Goal: Task Accomplishment & Management: Complete application form

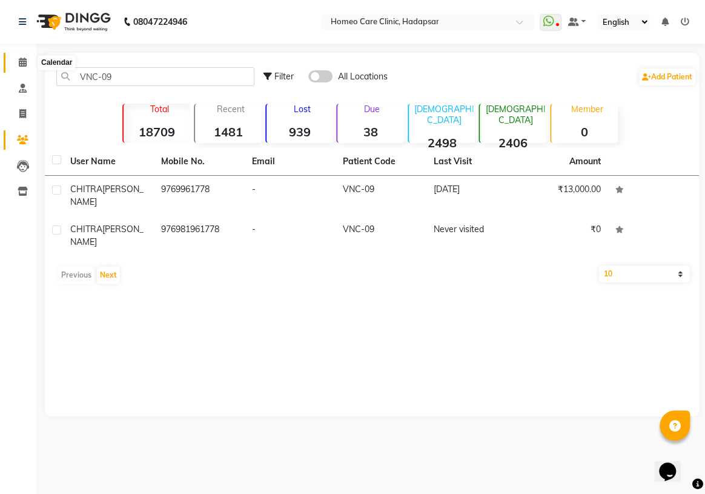
click at [24, 63] on icon at bounding box center [23, 62] width 8 height 9
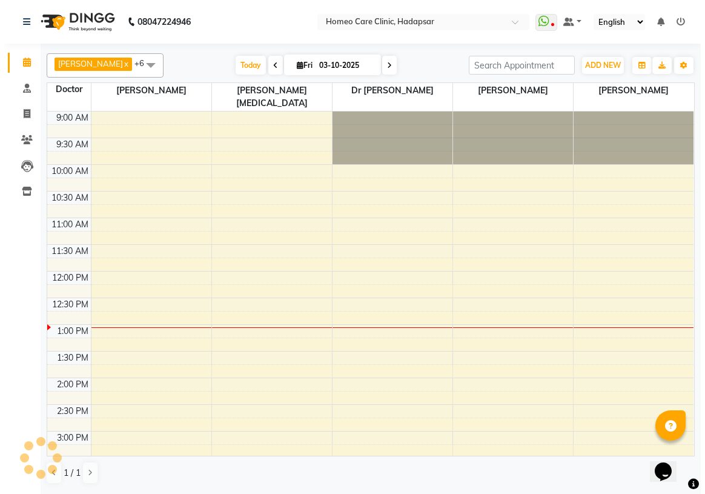
scroll to position [213, 0]
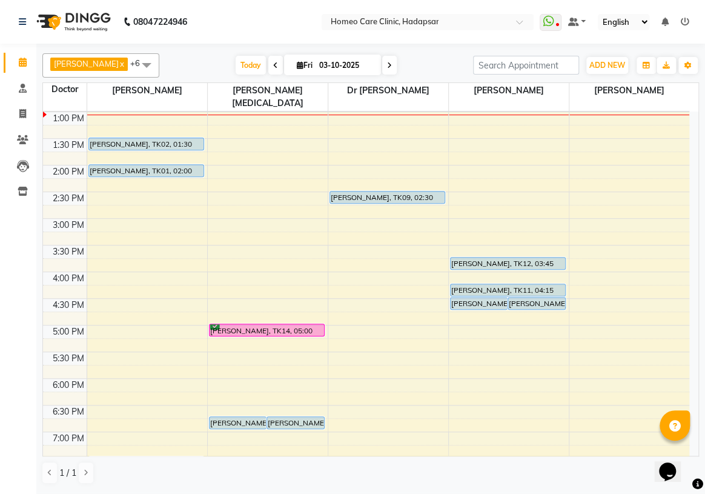
click at [585, 64] on div "ADD NEW Toggle Dropdown Add Appointment Add Invoice Add Patient" at bounding box center [607, 65] width 44 height 19
click at [596, 65] on span "ADD NEW" at bounding box center [608, 65] width 36 height 9
click at [24, 141] on icon at bounding box center [23, 139] width 12 height 9
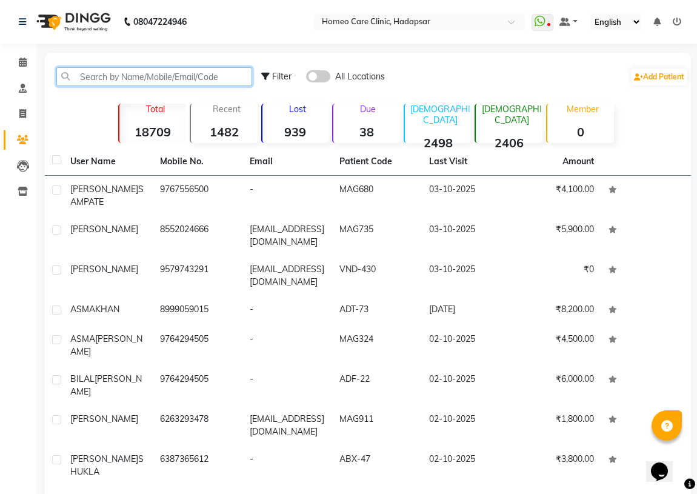
click at [197, 78] on input "text" at bounding box center [154, 76] width 196 height 19
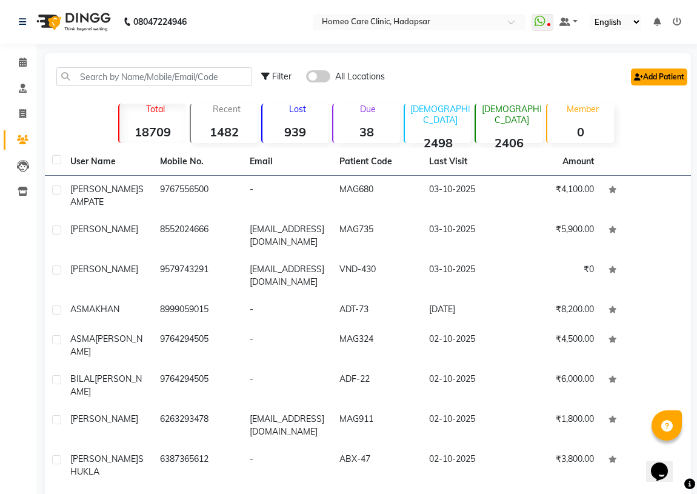
click at [674, 75] on link "Add Patient" at bounding box center [659, 76] width 56 height 17
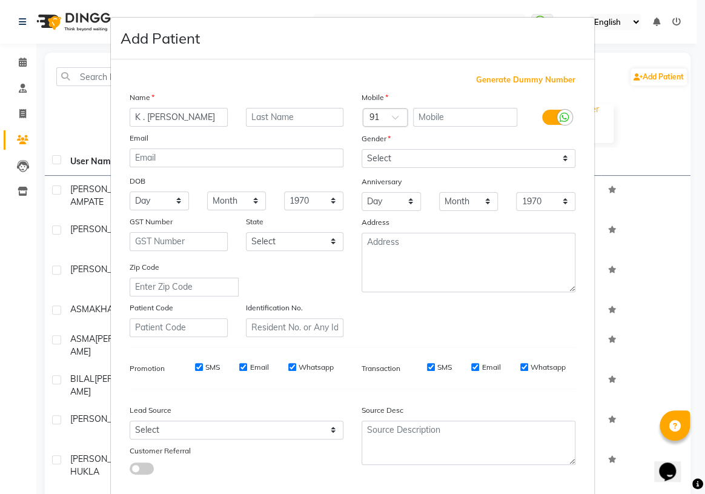
click at [181, 116] on input "K . [PERSON_NAME]" at bounding box center [179, 117] width 98 height 19
type input "[PERSON_NAME]"
click at [436, 118] on input "text" at bounding box center [465, 117] width 105 height 19
type input "8056290968"
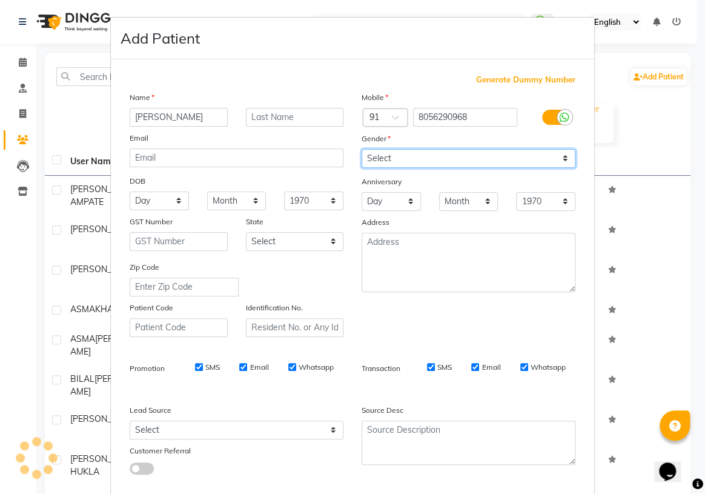
click at [385, 159] on select "Select [DEMOGRAPHIC_DATA] [DEMOGRAPHIC_DATA] Other Prefer Not To Say" at bounding box center [469, 158] width 214 height 19
select select "[DEMOGRAPHIC_DATA]"
click at [362, 149] on select "Select [DEMOGRAPHIC_DATA] [DEMOGRAPHIC_DATA] Other Prefer Not To Say" at bounding box center [469, 158] width 214 height 19
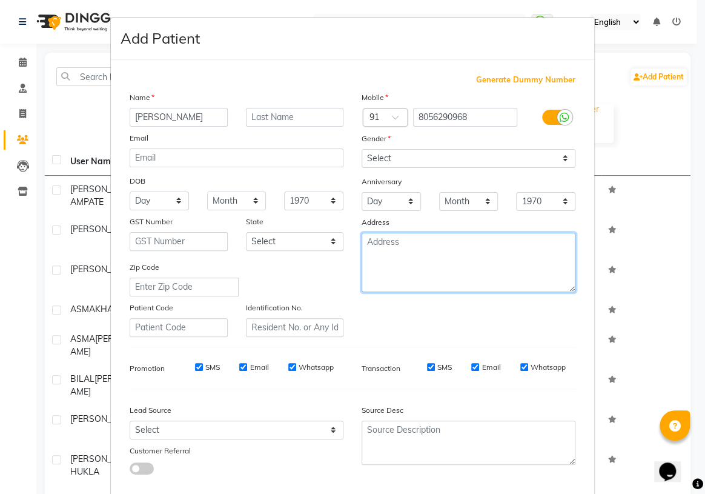
click at [416, 266] on textarea at bounding box center [469, 262] width 214 height 59
paste textarea "[STREET_ADDRESS]"
drag, startPoint x: 407, startPoint y: 276, endPoint x: 397, endPoint y: 277, distance: 10.3
click at [407, 278] on textarea "[STREET_ADDRESS]" at bounding box center [469, 262] width 214 height 59
type textarea "[STREET_ADDRESS]"
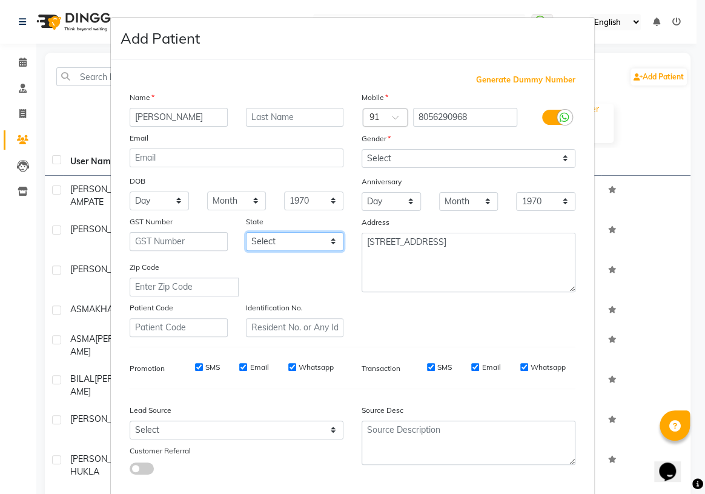
click at [315, 245] on select "Select [GEOGRAPHIC_DATA] [GEOGRAPHIC_DATA] [GEOGRAPHIC_DATA] [GEOGRAPHIC_DATA] …" at bounding box center [295, 241] width 98 height 19
click at [451, 324] on div "Mobile Country Code × 91 8056290968 Gender Select [DEMOGRAPHIC_DATA] [DEMOGRAPH…" at bounding box center [469, 214] width 232 height 246
click at [160, 332] on input "text" at bounding box center [179, 327] width 98 height 19
drag, startPoint x: 186, startPoint y: 332, endPoint x: 0, endPoint y: 350, distance: 186.9
click at [0, 349] on ngb-modal-window "Add Patient Generate Dummy Number Name [PERSON_NAME] Email DOB Day 01 02 03 04 …" at bounding box center [352, 247] width 705 height 494
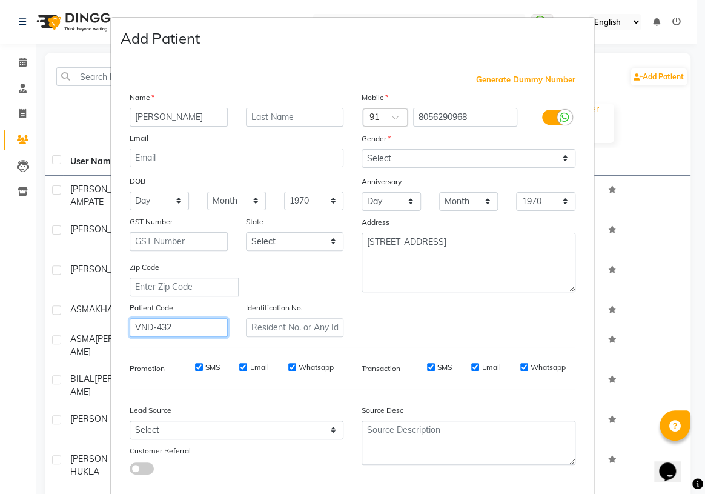
type input "VND-432"
click at [297, 331] on input "text" at bounding box center [295, 327] width 98 height 19
paste input "VND-432"
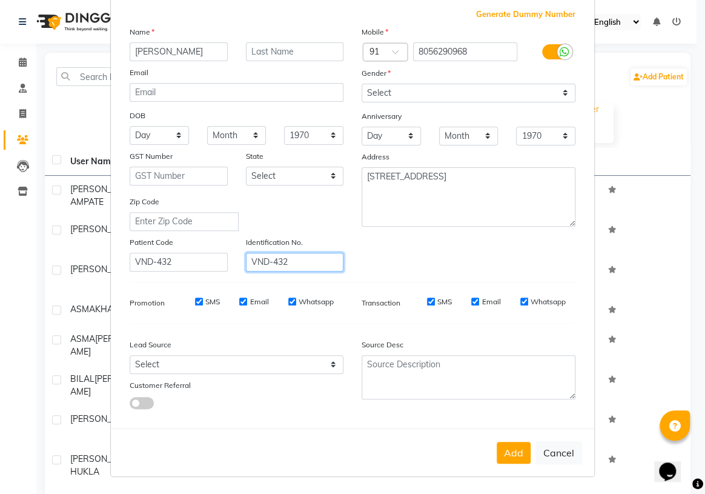
scroll to position [68, 0]
type input "VND-432"
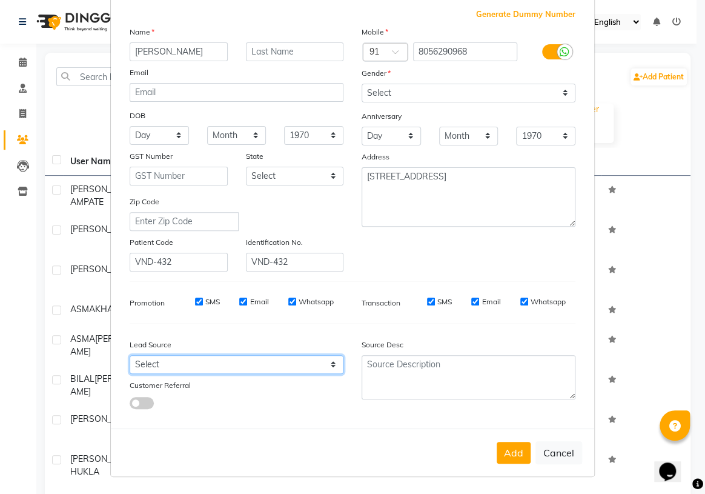
click at [188, 359] on select "Select Walk-in Referral Internet Friend Word of Mouth Advertisement Facebook Ju…" at bounding box center [237, 364] width 214 height 19
select select "51698"
click at [130, 355] on select "Select Walk-in Referral Internet Friend Word of Mouth Advertisement Facebook Ju…" at bounding box center [237, 364] width 214 height 19
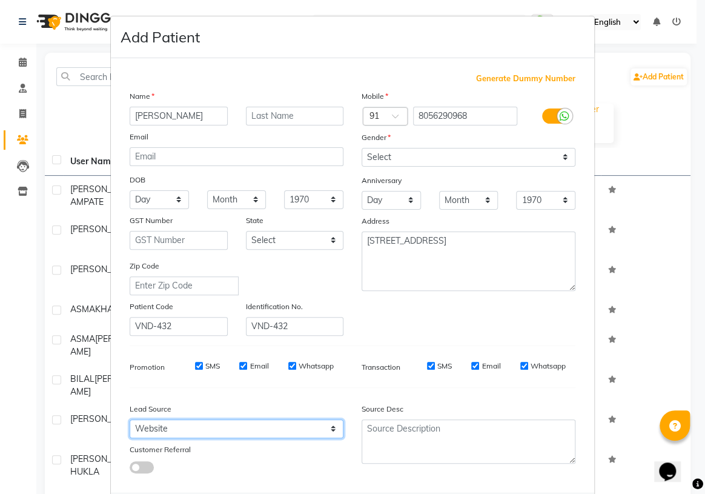
scroll to position [0, 0]
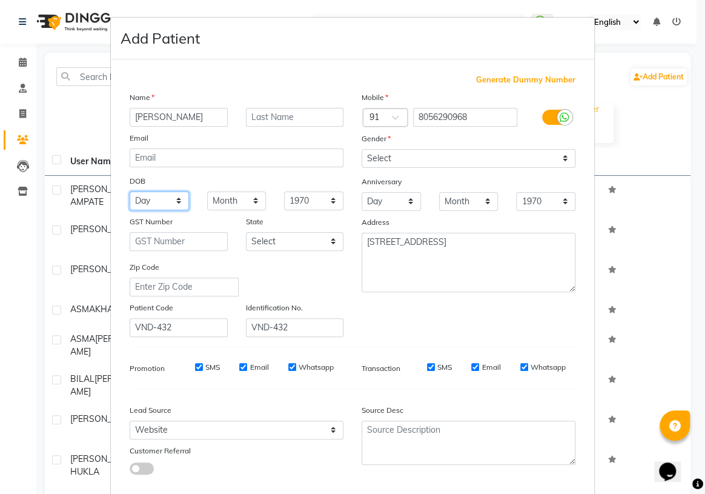
drag, startPoint x: 158, startPoint y: 203, endPoint x: 155, endPoint y: 210, distance: 7.3
click at [158, 203] on select "Day 01 02 03 04 05 06 07 08 09 10 11 12 13 14 15 16 17 18 19 20 21 22 23 24 25 …" at bounding box center [159, 200] width 59 height 19
select select "11"
click at [130, 192] on select "Day 01 02 03 04 05 06 07 08 09 10 11 12 13 14 15 16 17 18 19 20 21 22 23 24 25 …" at bounding box center [159, 200] width 59 height 19
click at [224, 198] on select "Month January February March April May June July August September October Novem…" at bounding box center [236, 200] width 59 height 19
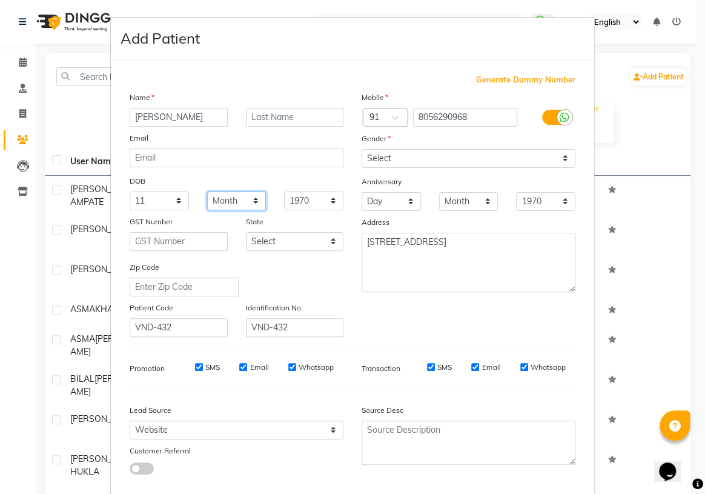
select select "06"
click at [207, 192] on select "Month January February March April May June July August September October Novem…" at bounding box center [236, 200] width 59 height 19
click at [302, 199] on select "1940 1941 1942 1943 1944 1945 1946 1947 1948 1949 1950 1951 1952 1953 1954 1955…" at bounding box center [313, 200] width 59 height 19
select select "1984"
click at [284, 192] on select "1940 1941 1942 1943 1944 1945 1946 1947 1948 1949 1950 1951 1952 1953 1954 1955…" at bounding box center [313, 200] width 59 height 19
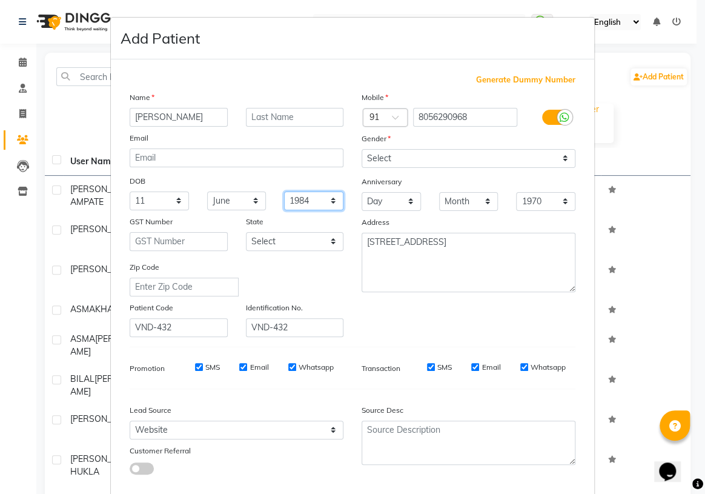
click at [313, 202] on select "1940 1941 1942 1943 1944 1945 1946 1947 1948 1949 1950 1951 1952 1953 1954 1955…" at bounding box center [313, 200] width 59 height 19
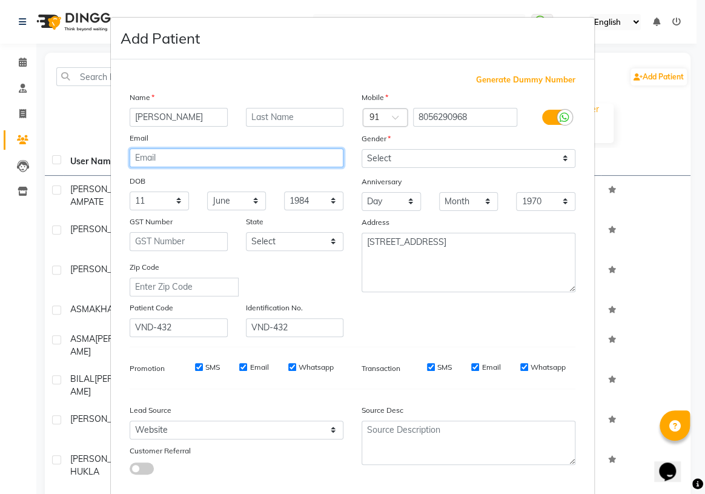
click at [308, 167] on input "email" at bounding box center [237, 157] width 214 height 19
click at [315, 184] on div "DOB" at bounding box center [237, 181] width 232 height 19
click at [307, 211] on div "Name [PERSON_NAME] Email DOB Day 01 02 03 04 05 06 07 08 09 10 11 12 13 14 15 1…" at bounding box center [237, 214] width 232 height 246
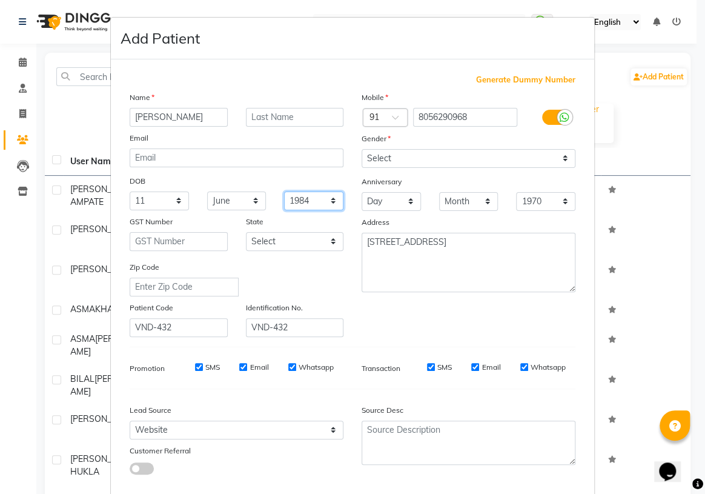
click at [307, 204] on select "1940 1941 1942 1943 1944 1945 1946 1947 1948 1949 1950 1951 1952 1953 1954 1955…" at bounding box center [313, 200] width 59 height 19
click at [230, 347] on div "Generate Dummy Number Name [PERSON_NAME] Email DOB Day 01 02 03 04 05 06 07 08 …" at bounding box center [353, 279] width 464 height 410
drag, startPoint x: 239, startPoint y: 231, endPoint x: 231, endPoint y: 218, distance: 15.7
click at [237, 218] on div "State" at bounding box center [295, 223] width 116 height 17
drag, startPoint x: 130, startPoint y: 115, endPoint x: 103, endPoint y: 101, distance: 29.8
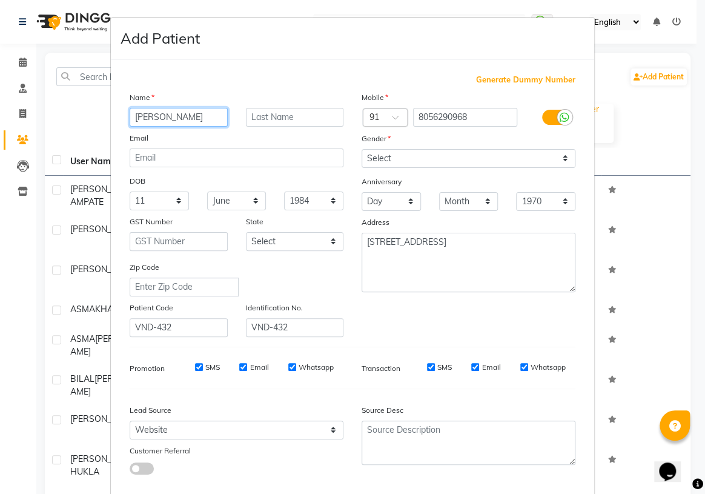
click at [103, 101] on ngb-modal-window "Add Patient Generate Dummy Number Name [PERSON_NAME] Email DOB Day 01 02 03 04 …" at bounding box center [352, 247] width 705 height 494
click at [188, 139] on div "Email" at bounding box center [237, 139] width 232 height 17
click at [181, 115] on input "[PERSON_NAME]" at bounding box center [179, 117] width 98 height 19
click at [182, 127] on div "Name [PERSON_NAME] Email DOB Day 01 02 03 04 05 06 07 08 09 10 11 12 13 14 15 1…" at bounding box center [237, 214] width 232 height 246
click at [180, 121] on input "[PERSON_NAME]" at bounding box center [179, 117] width 98 height 19
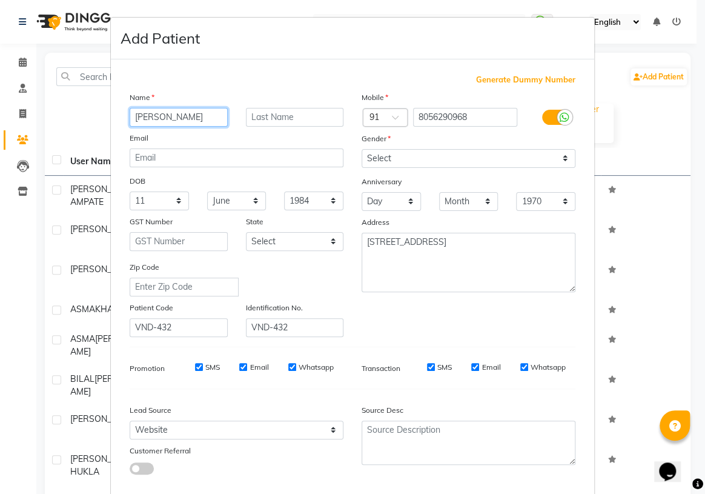
click at [172, 121] on input "[PERSON_NAME]" at bounding box center [179, 117] width 98 height 19
click at [176, 119] on input "[PERSON_NAME]" at bounding box center [179, 117] width 98 height 19
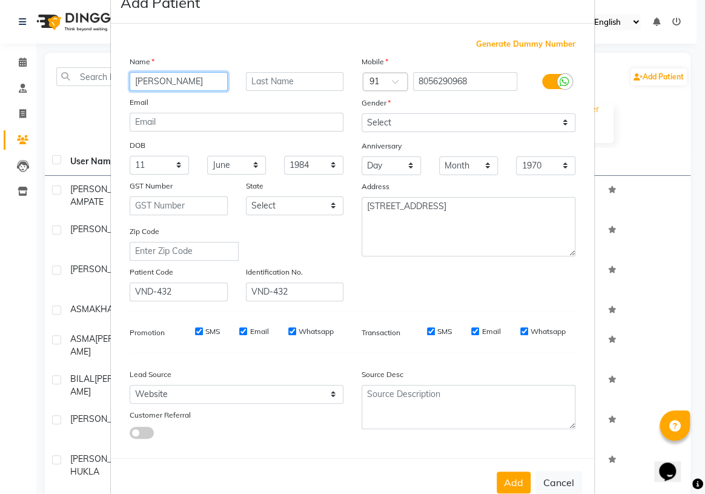
scroll to position [55, 0]
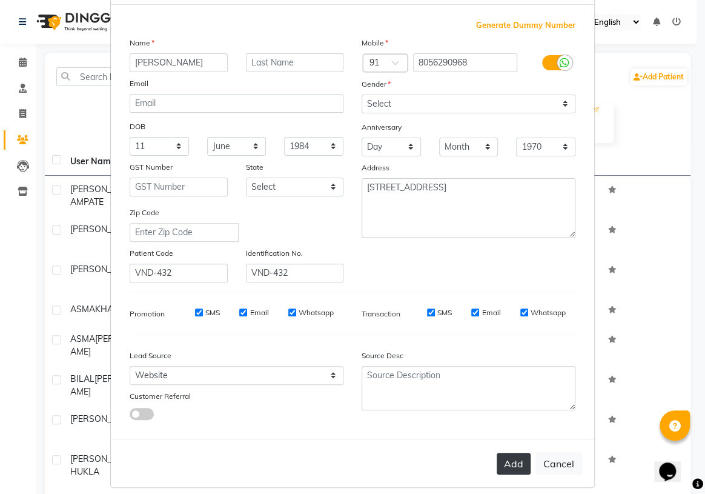
click at [510, 470] on button "Add" at bounding box center [514, 464] width 34 height 22
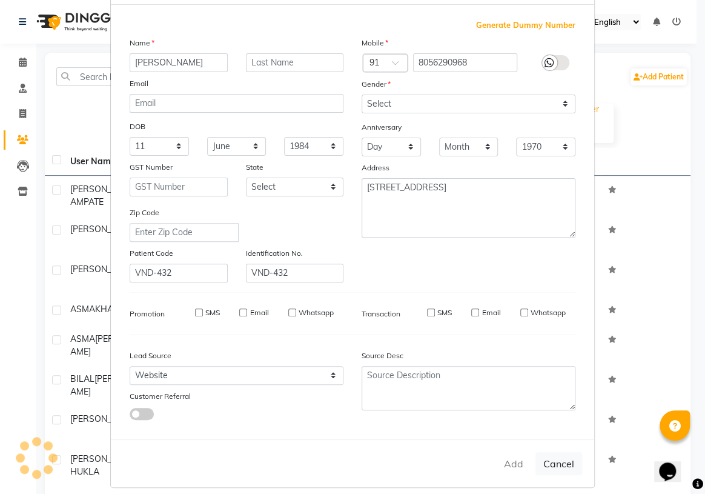
select select
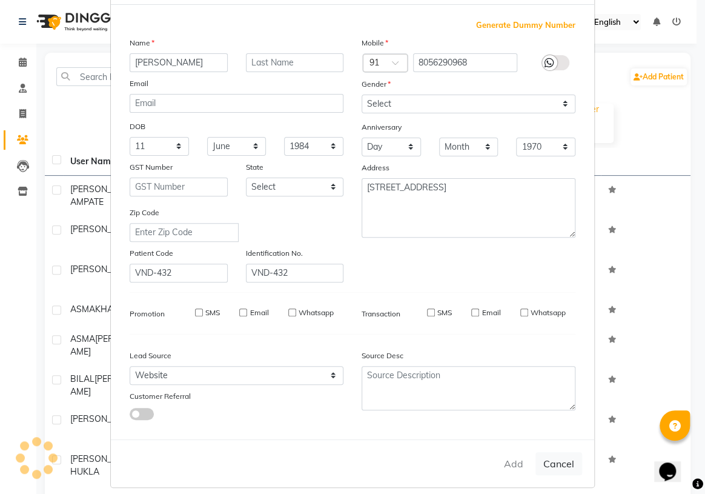
select select
checkbox input "false"
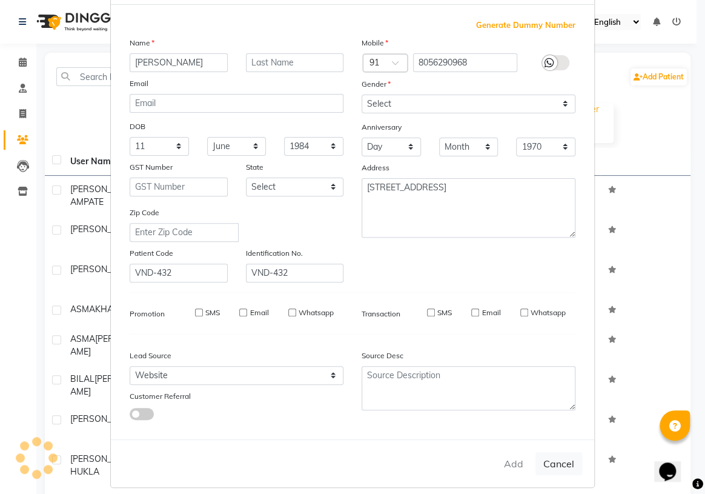
checkbox input "false"
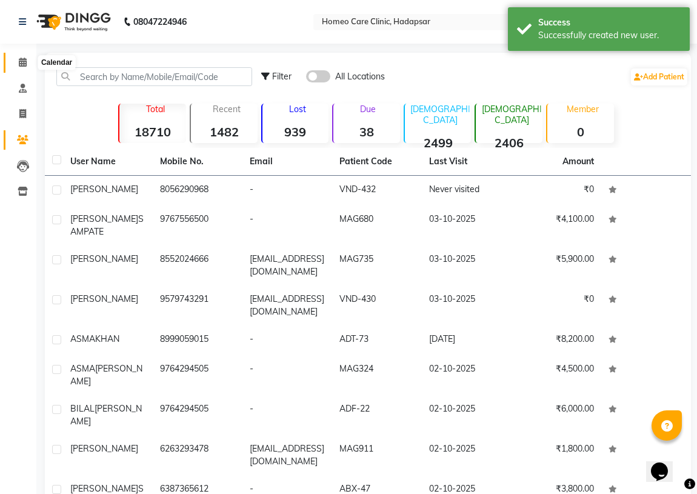
click at [26, 60] on span at bounding box center [22, 63] width 21 height 14
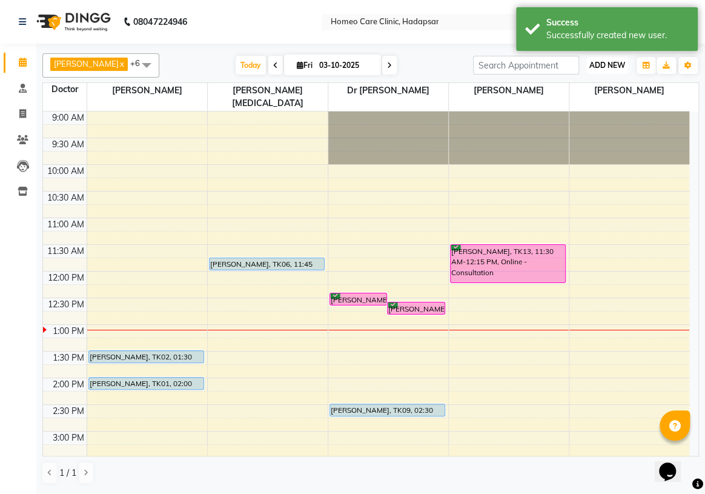
click at [611, 62] on span "ADD NEW" at bounding box center [608, 65] width 36 height 9
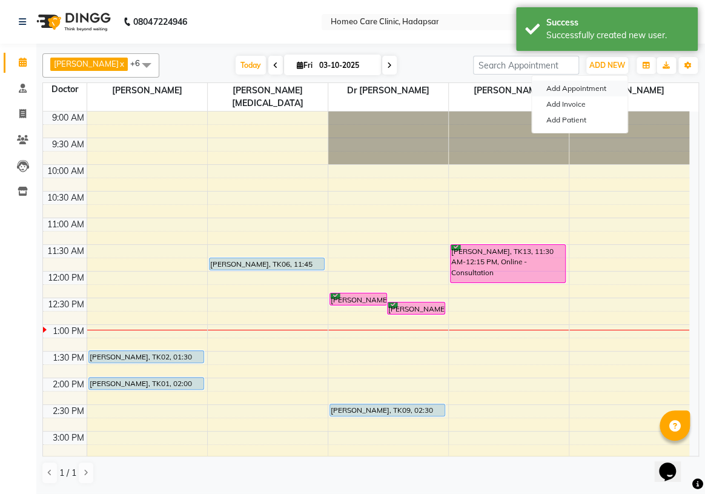
click at [605, 82] on button "Add Appointment" at bounding box center [580, 89] width 96 height 16
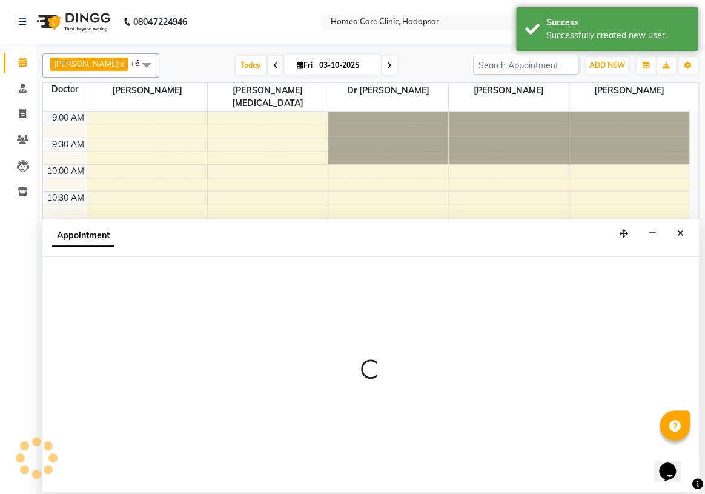
select select "600"
select select "tentative"
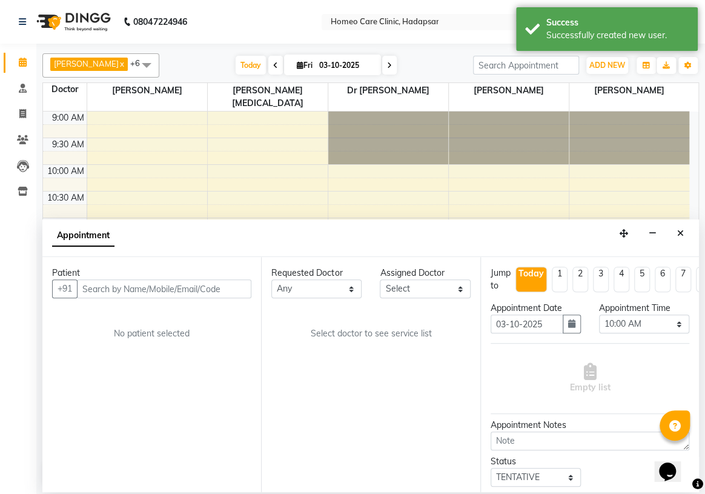
click at [161, 279] on input "text" at bounding box center [164, 288] width 175 height 19
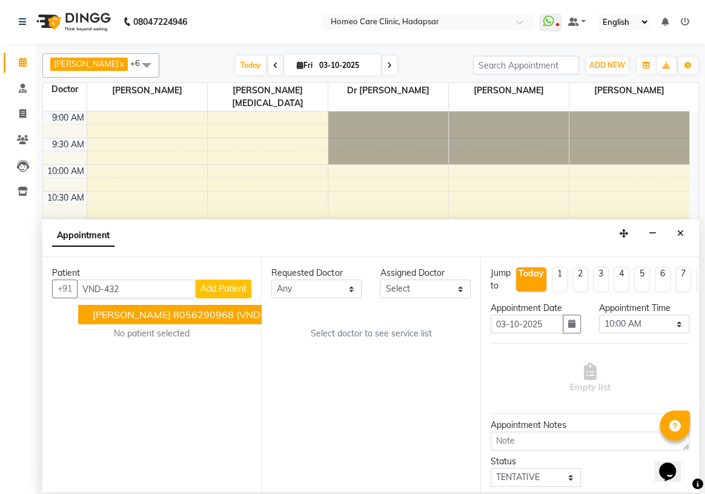
click at [165, 315] on span "[PERSON_NAME]" at bounding box center [132, 314] width 78 height 12
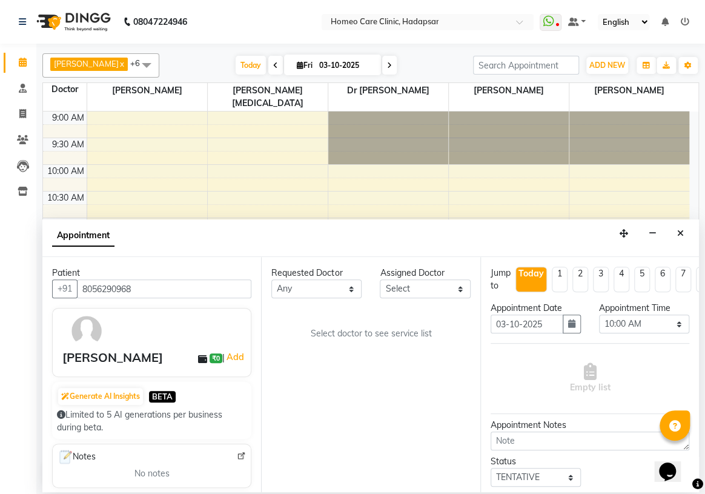
type input "8056290968"
click at [400, 290] on select "Select Dingg Support [PERSON_NAME] [PERSON_NAME] [PERSON_NAME] [PERSON_NAME][ME…" at bounding box center [425, 288] width 90 height 19
select select "70882"
click at [380, 279] on select "Select Dingg Support [PERSON_NAME] [PERSON_NAME] [PERSON_NAME] [PERSON_NAME][ME…" at bounding box center [425, 288] width 90 height 19
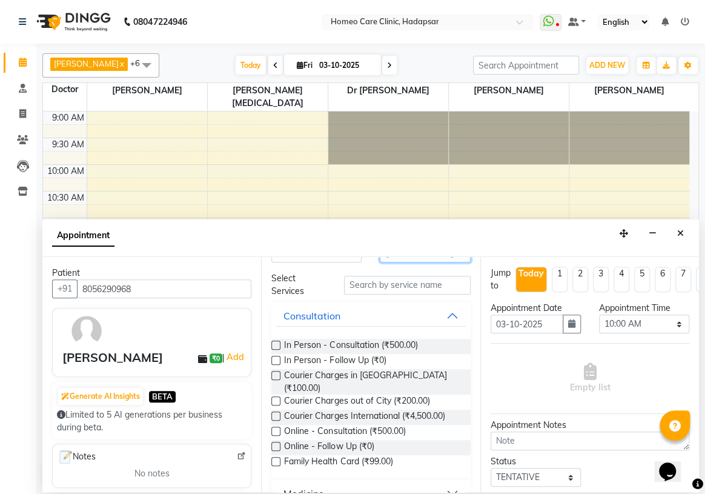
scroll to position [55, 0]
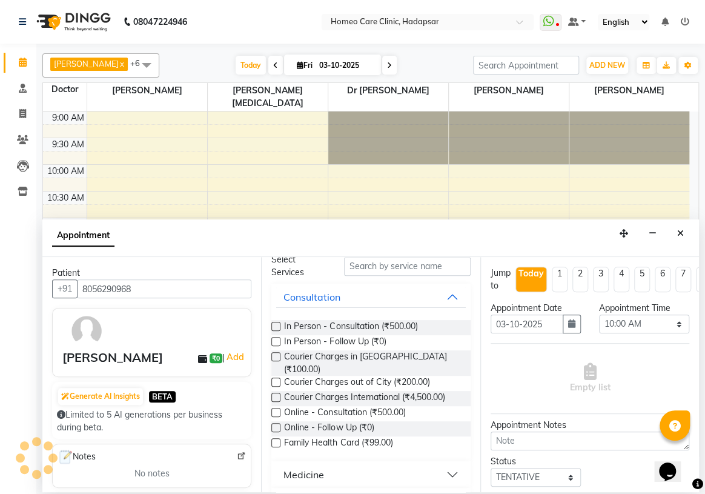
click at [275, 408] on label at bounding box center [275, 412] width 9 height 9
click at [275, 410] on input "checkbox" at bounding box center [275, 414] width 8 height 8
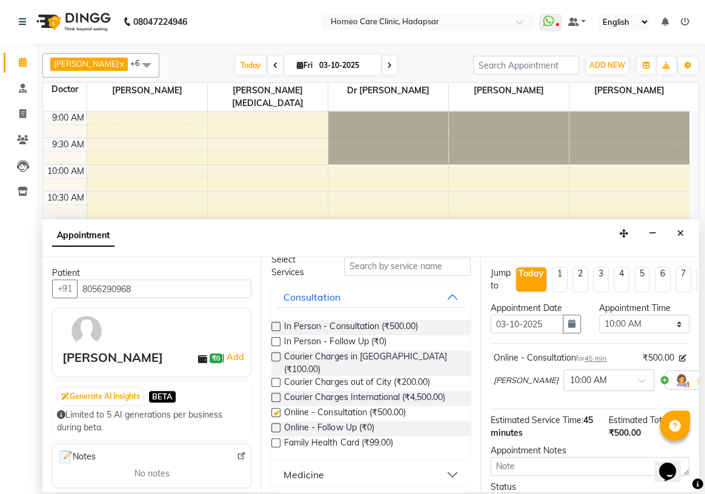
checkbox input "false"
click at [614, 323] on select "Select 10:00 AM 10:05 AM 10:10 AM 10:15 AM 10:20 AM 10:25 AM 10:30 AM 10:35 AM …" at bounding box center [644, 323] width 90 height 19
select select "960"
click at [599, 314] on select "Select 10:00 AM 10:05 AM 10:10 AM 10:15 AM 10:20 AM 10:25 AM 10:30 AM 10:35 AM …" at bounding box center [644, 323] width 90 height 19
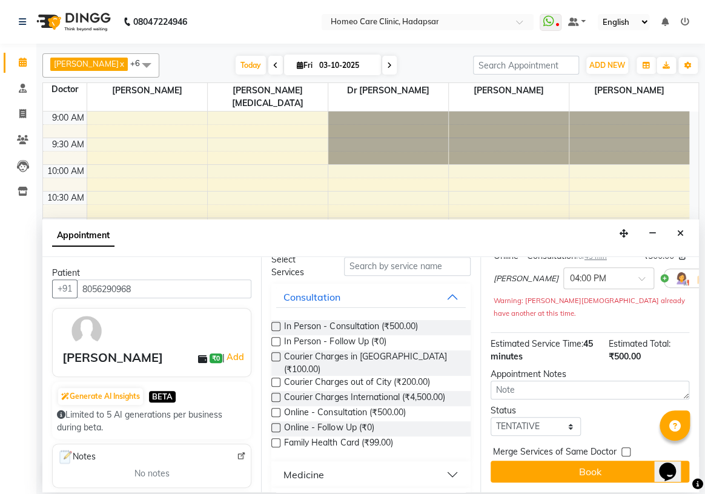
scroll to position [110, 0]
click at [520, 422] on select "Select TENTATIVE CONFIRM CHECK-IN UPCOMING" at bounding box center [536, 426] width 90 height 19
select select "confirm booking"
click at [491, 417] on select "Select TENTATIVE CONFIRM CHECK-IN UPCOMING" at bounding box center [536, 426] width 90 height 19
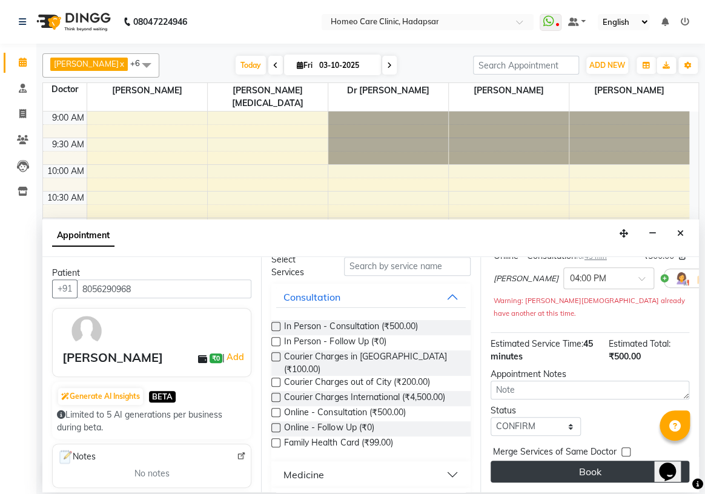
click at [522, 461] on button "Book" at bounding box center [590, 472] width 199 height 22
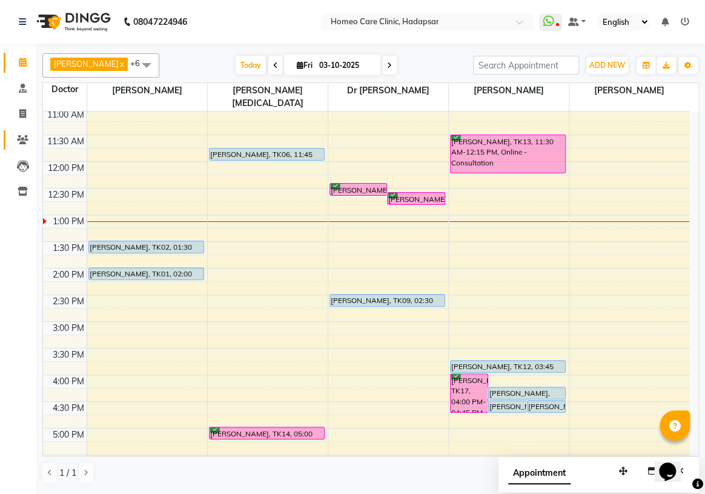
click at [18, 132] on link "Patients" at bounding box center [18, 140] width 29 height 20
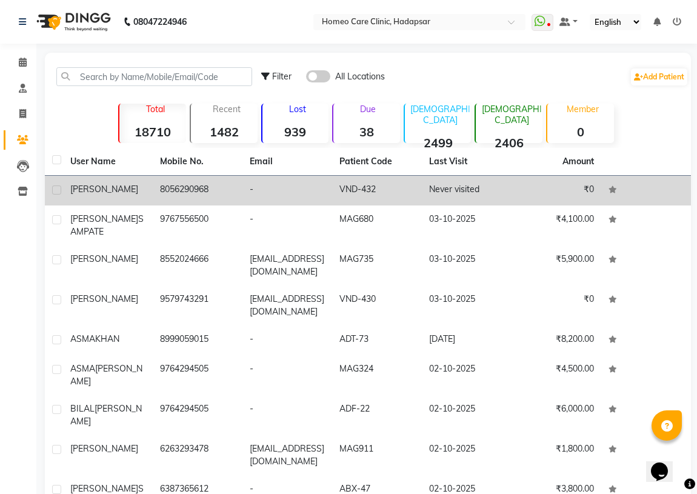
click at [165, 188] on td "8056290968" at bounding box center [198, 191] width 90 height 30
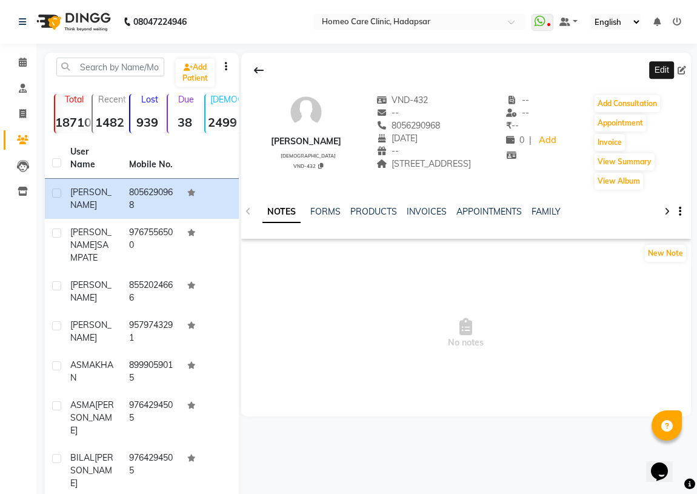
click at [683, 72] on icon at bounding box center [681, 70] width 8 height 8
select select "11"
select select "06"
select select "1984"
select select "[DEMOGRAPHIC_DATA]"
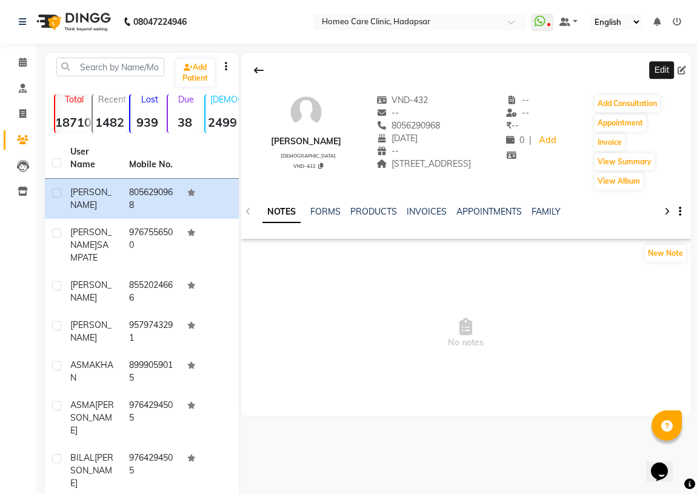
select select "51698"
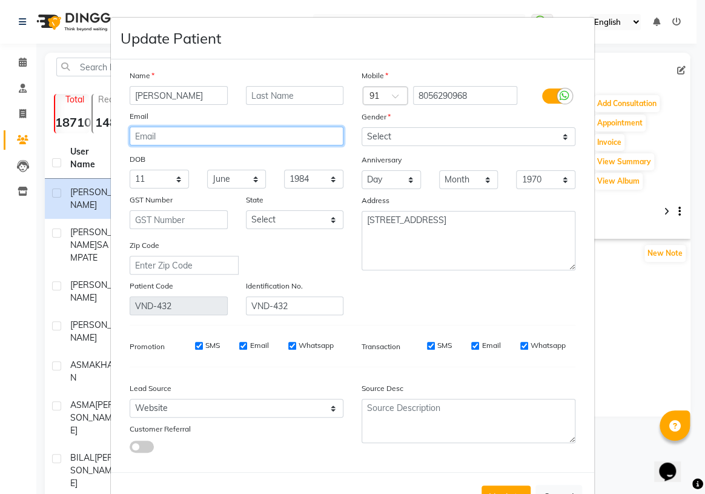
click at [179, 139] on input "email" at bounding box center [237, 136] width 214 height 19
paste input "g) [EMAIL_ADDRESS][DOMAIN_NAME]"
drag, startPoint x: 139, startPoint y: 139, endPoint x: 0, endPoint y: 145, distance: 138.9
click at [0, 157] on ngb-modal-window "Update Patient Name [PERSON_NAME] Email g) [EMAIL_ADDRESS][DOMAIN_NAME] DOB Day…" at bounding box center [352, 247] width 705 height 494
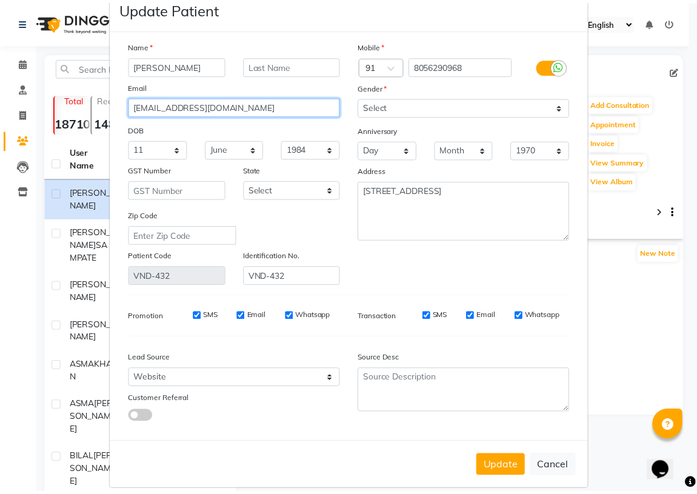
scroll to position [47, 0]
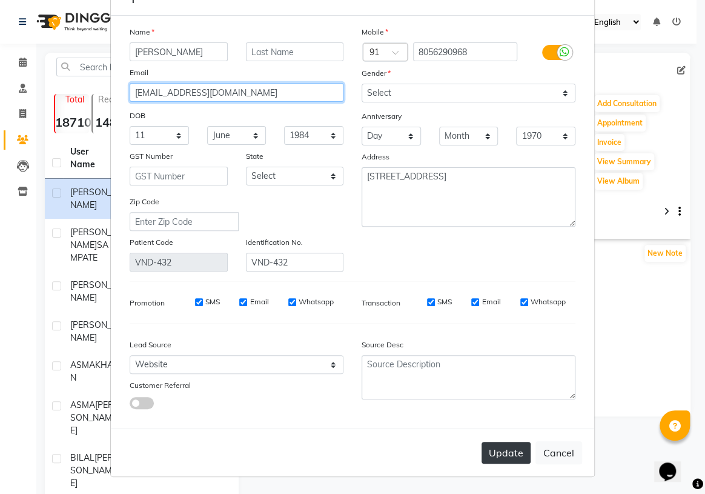
type input "[EMAIL_ADDRESS][DOMAIN_NAME]"
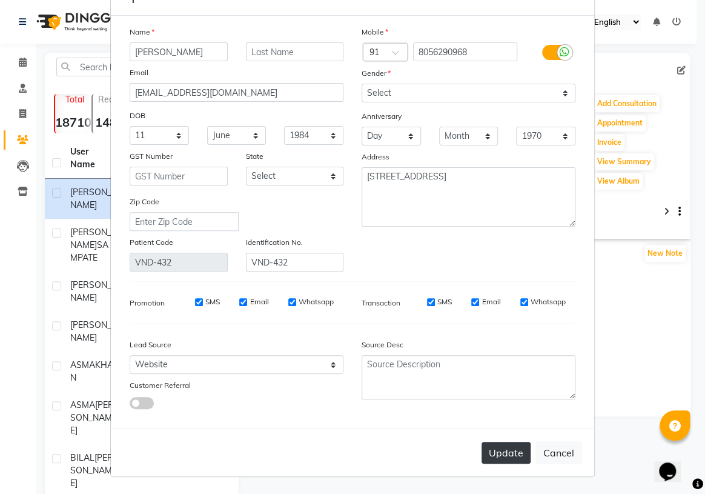
drag, startPoint x: 503, startPoint y: 457, endPoint x: 498, endPoint y: 451, distance: 7.8
click at [501, 454] on button "Update" at bounding box center [506, 453] width 49 height 22
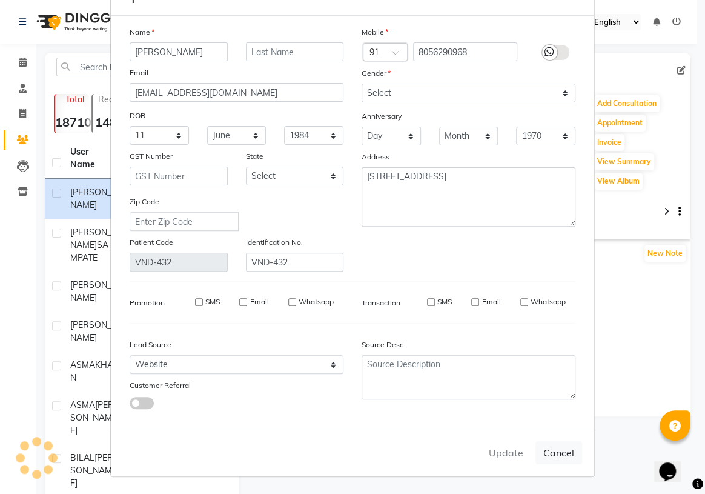
select select
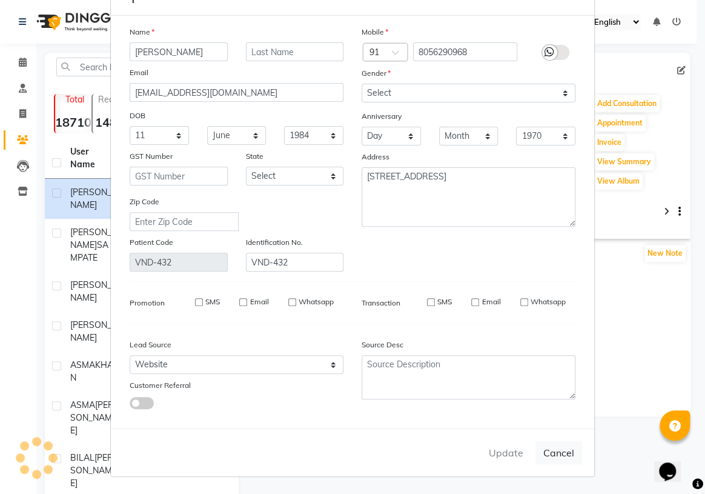
select select
checkbox input "false"
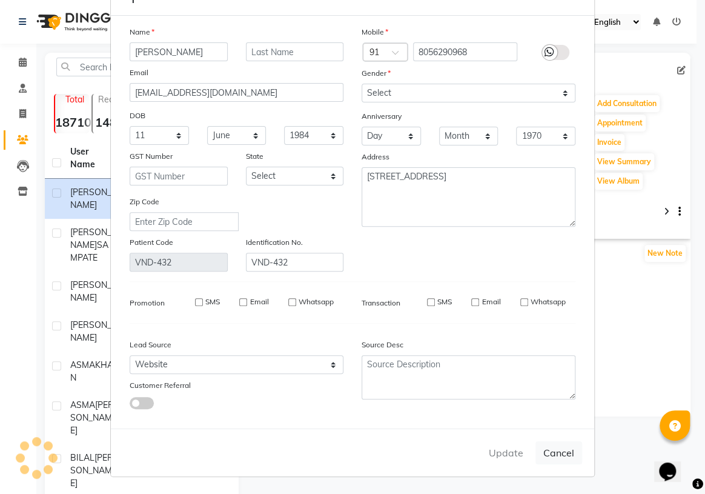
checkbox input "false"
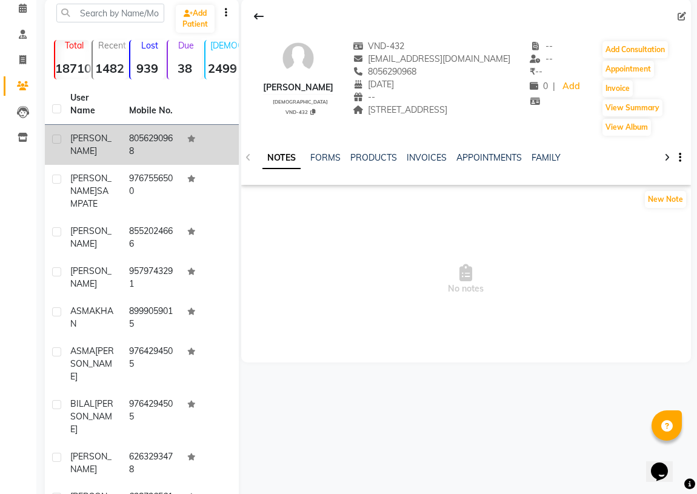
scroll to position [0, 0]
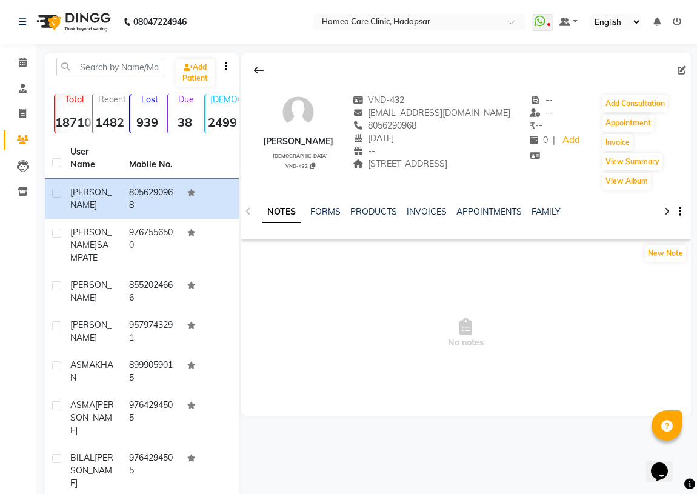
click at [22, 51] on li "Calendar" at bounding box center [18, 63] width 36 height 26
click at [25, 58] on icon at bounding box center [23, 62] width 8 height 9
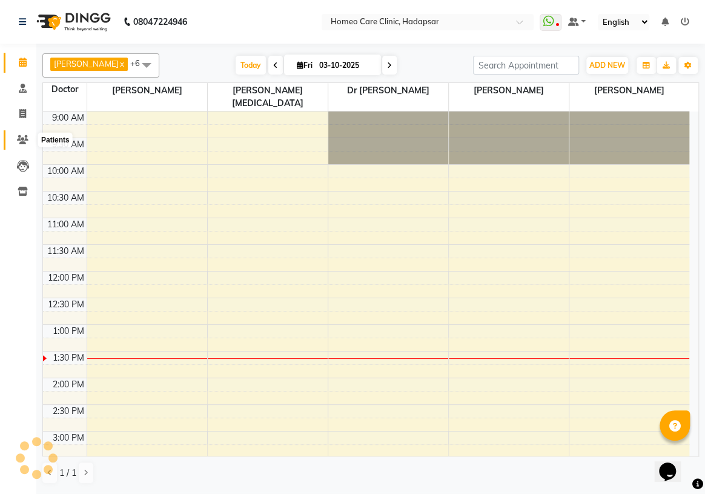
click at [24, 137] on icon at bounding box center [23, 139] width 12 height 9
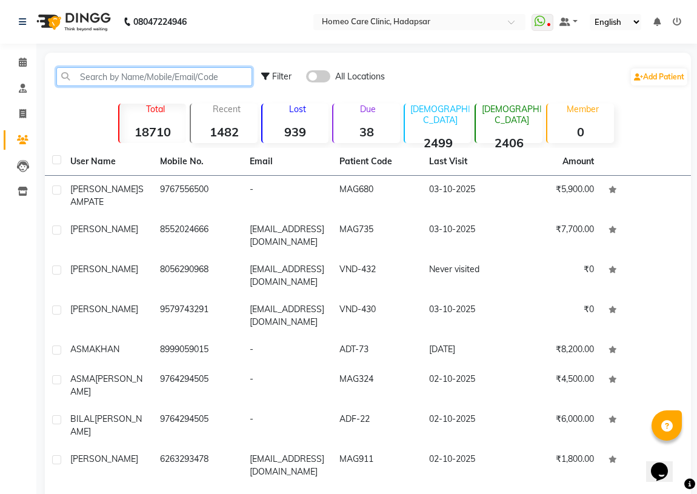
click at [124, 69] on input "text" at bounding box center [154, 76] width 196 height 19
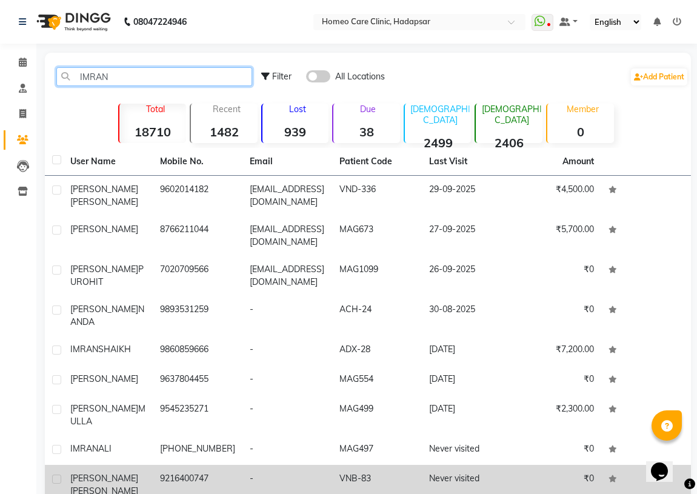
type input "IMRAN"
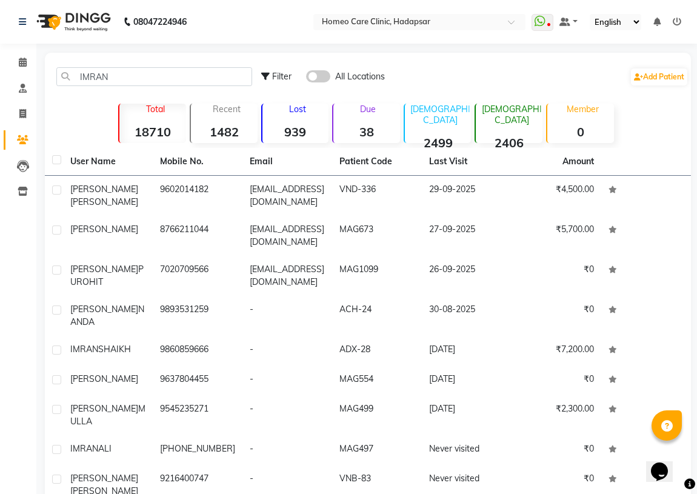
click at [18, 320] on div "Calendar Consultation Invoice Patients Leads Inventory Completed InProgress Upc…" at bounding box center [82, 307] width 164 height 544
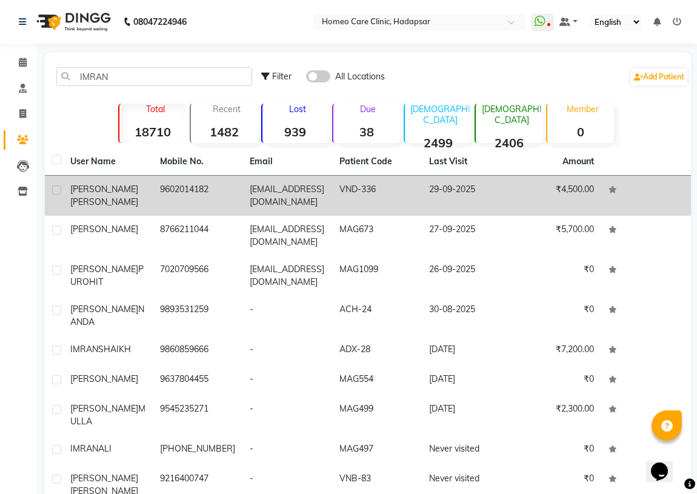
click at [193, 201] on td "9602014182" at bounding box center [198, 196] width 90 height 40
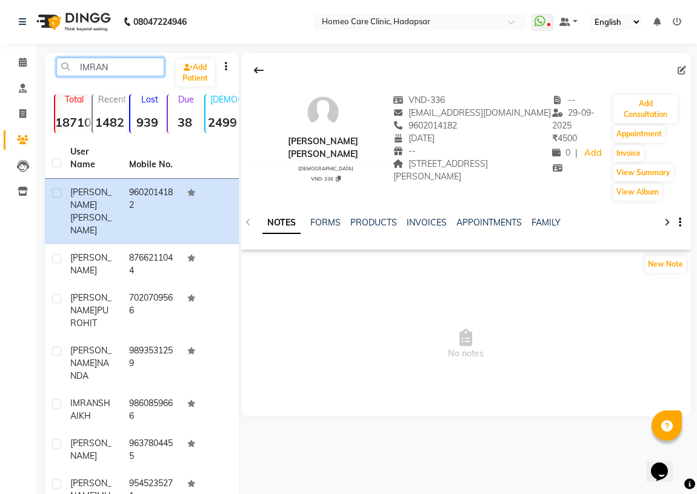
drag, startPoint x: 111, startPoint y: 67, endPoint x: 36, endPoint y: 76, distance: 76.3
click at [36, 76] on main "IMRAN Add Patient Total 18710 Recent 1482 Lost 939 Due 38 [DEMOGRAPHIC_DATA] 24…" at bounding box center [366, 389] width 660 height 672
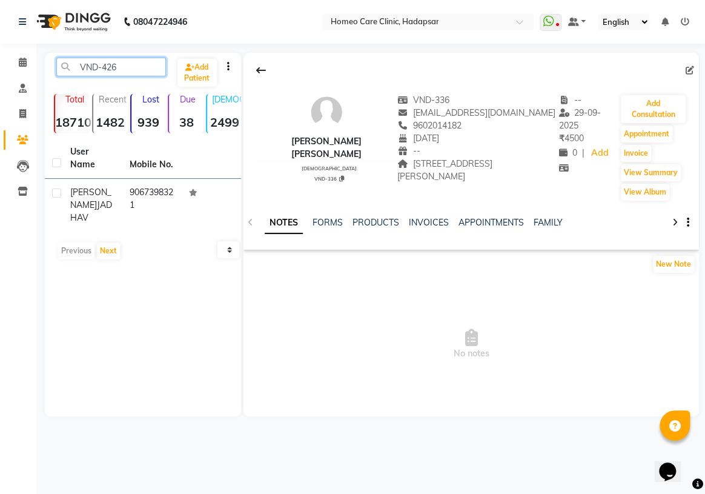
click at [127, 64] on input "VND-426" at bounding box center [111, 67] width 110 height 19
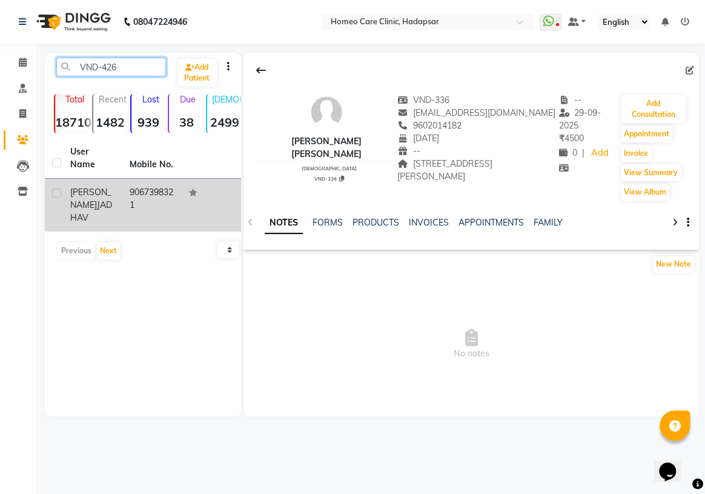
type input "VND-426"
click at [115, 187] on td "PRINCE [PERSON_NAME]" at bounding box center [92, 205] width 59 height 53
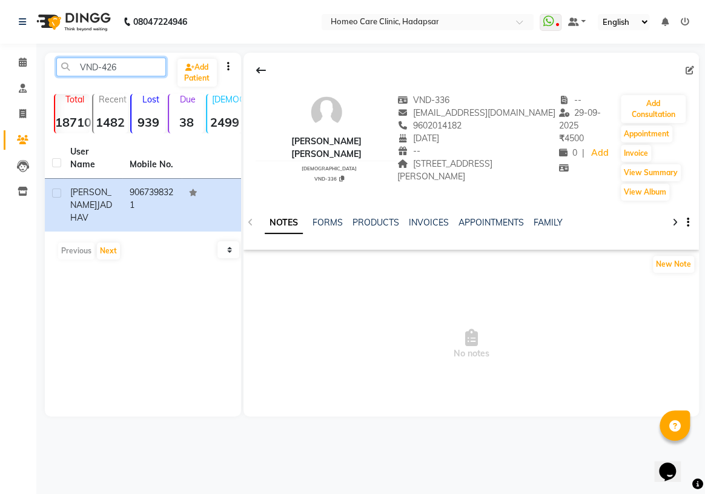
drag, startPoint x: 133, startPoint y: 67, endPoint x: 0, endPoint y: 102, distance: 137.4
click at [0, 102] on app-home "08047224946 Select Location × Homeo Care Clinic, Hadapsar WhatsApp Status ✕ Sta…" at bounding box center [352, 217] width 705 height 434
